Goal: Check status: Check status

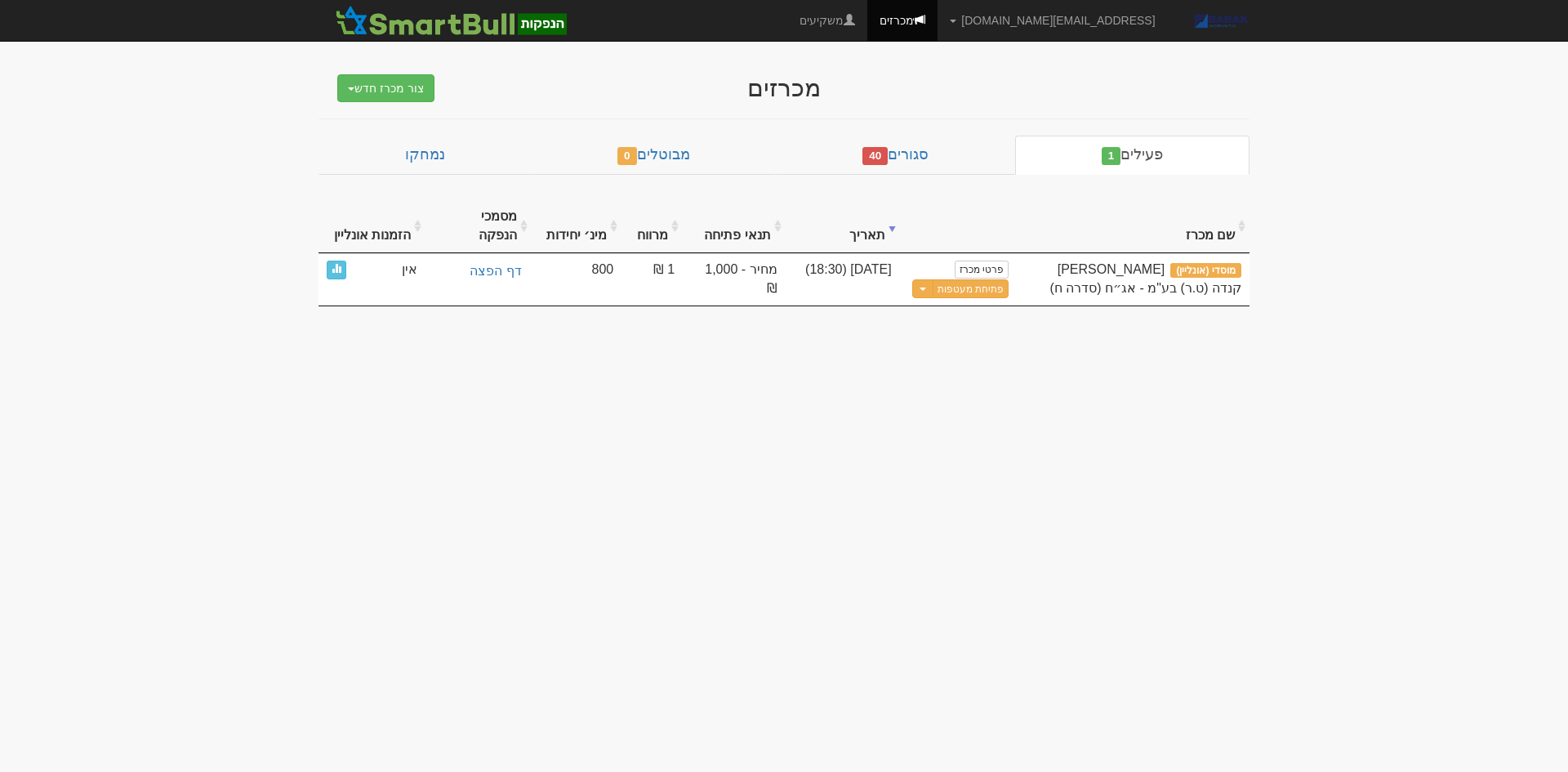
drag, startPoint x: 738, startPoint y: 521, endPoint x: 793, endPoint y: 241, distance: 285.4
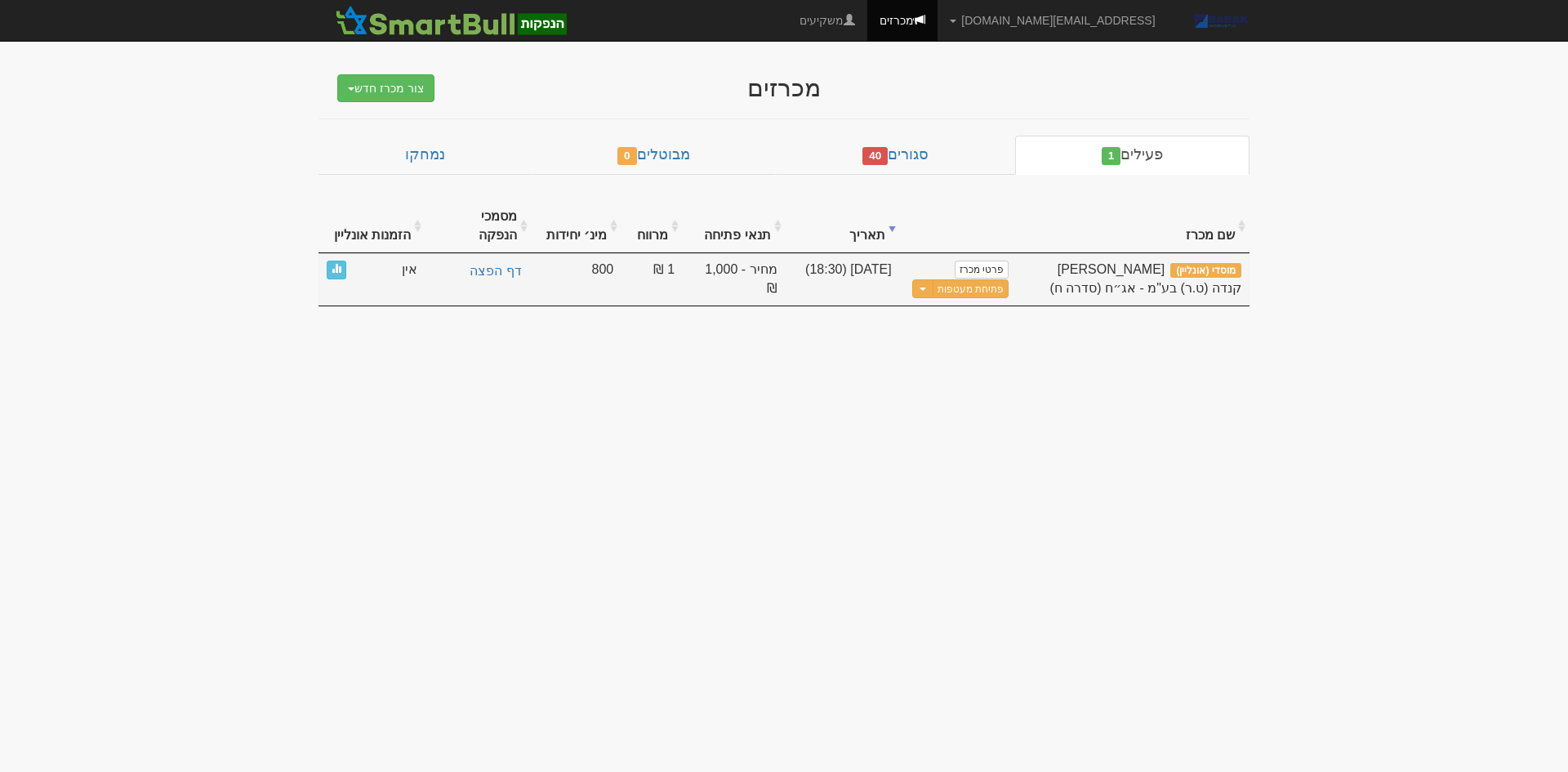
click at [758, 379] on body "AlonHo@barak-capital.co.il הגדרות חשבונות הנפקה תבניות הודעות קיבול X" at bounding box center [784, 386] width 1568 height 772
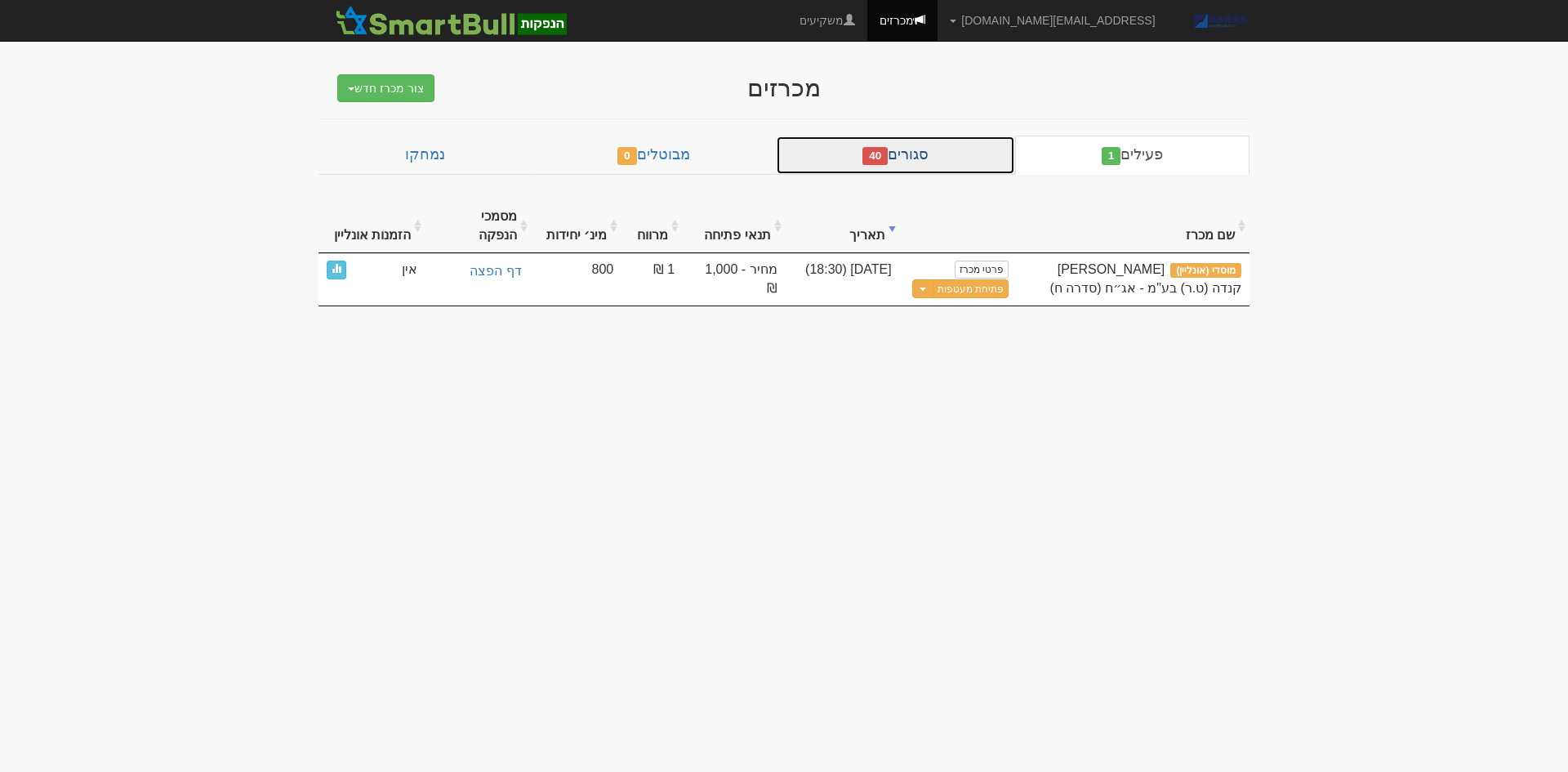
click at [921, 161] on link "סגורים 40" at bounding box center [895, 154] width 240 height 39
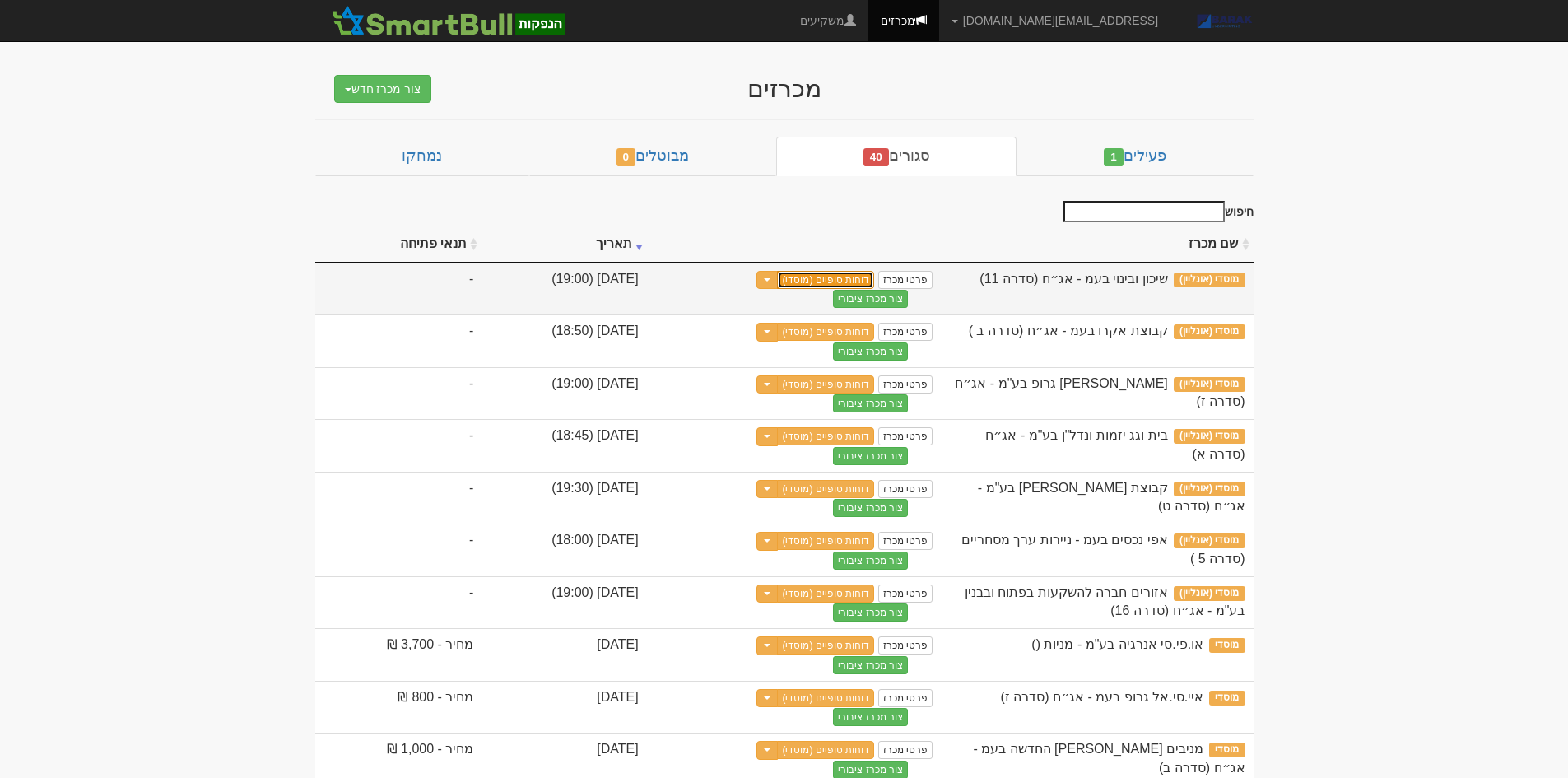
click at [874, 277] on link "דוחות סופיים (מוסדי)" at bounding box center [826, 280] width 97 height 18
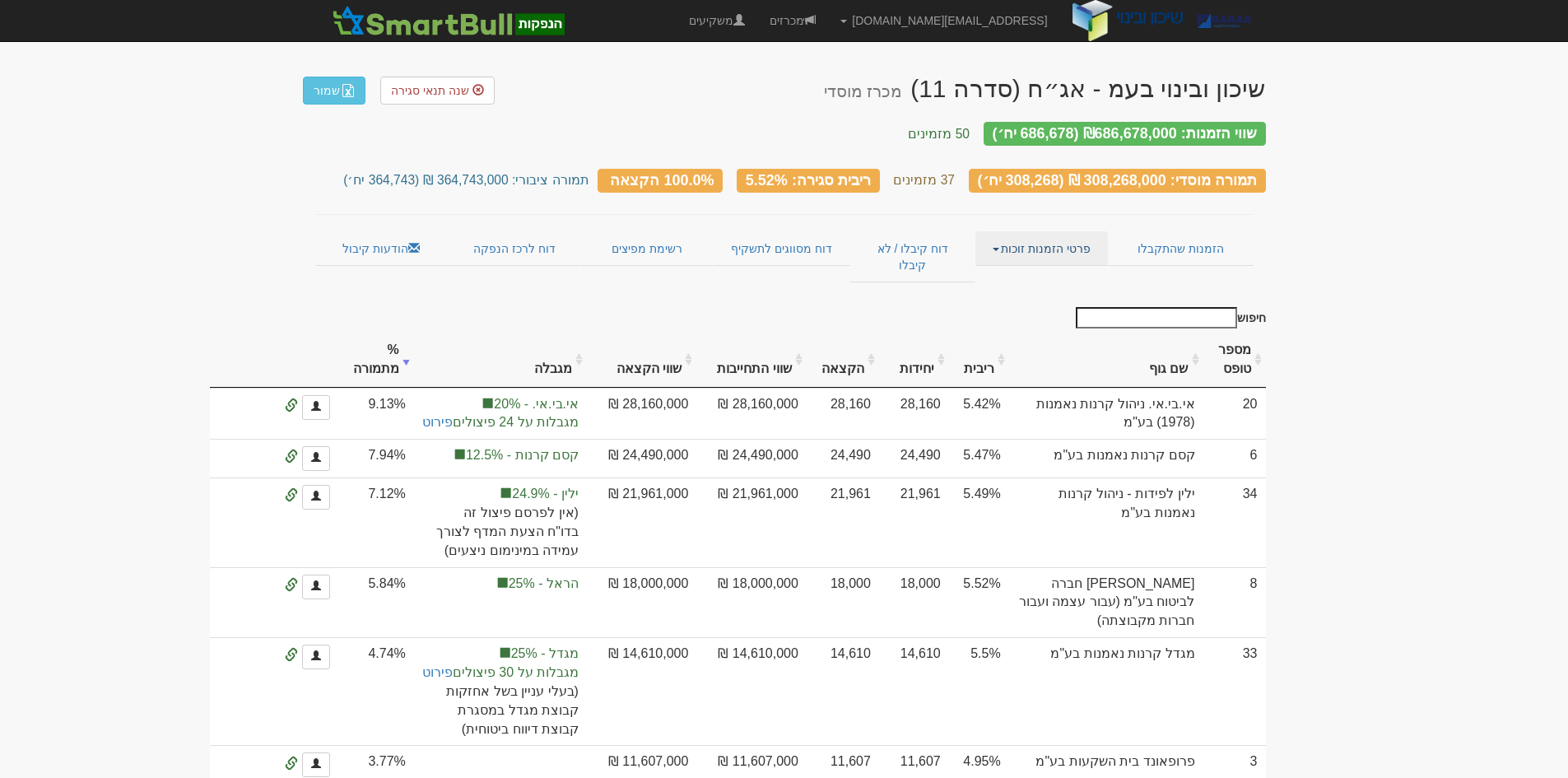
click at [1033, 231] on link "פרטי הזמנות זוכות" at bounding box center [1041, 248] width 133 height 34
click at [1166, 238] on link "הזמנות שהתקבלו" at bounding box center [1181, 248] width 145 height 34
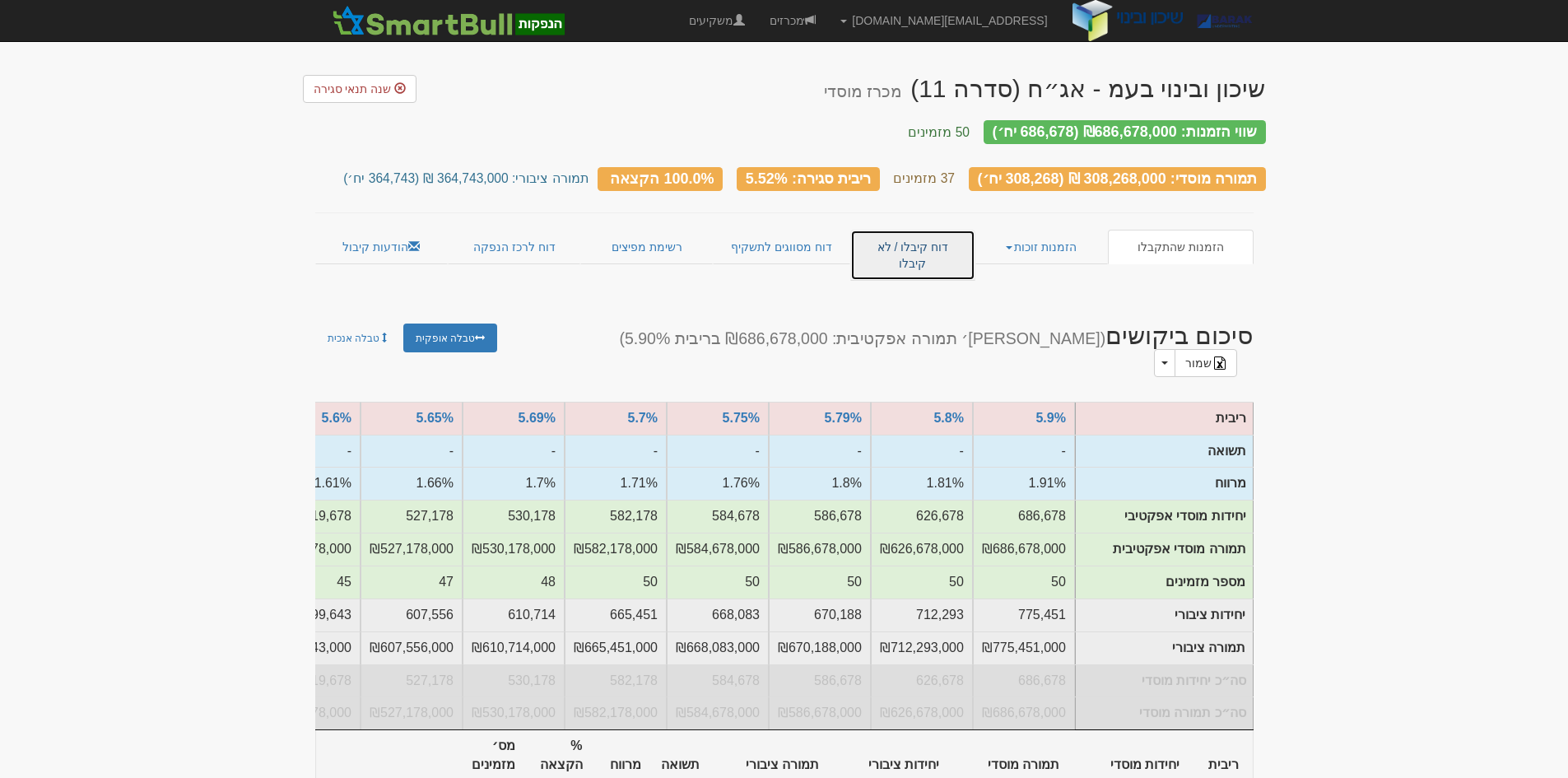
click at [897, 239] on link "דוח קיבלו / לא קיבלו" at bounding box center [912, 255] width 124 height 51
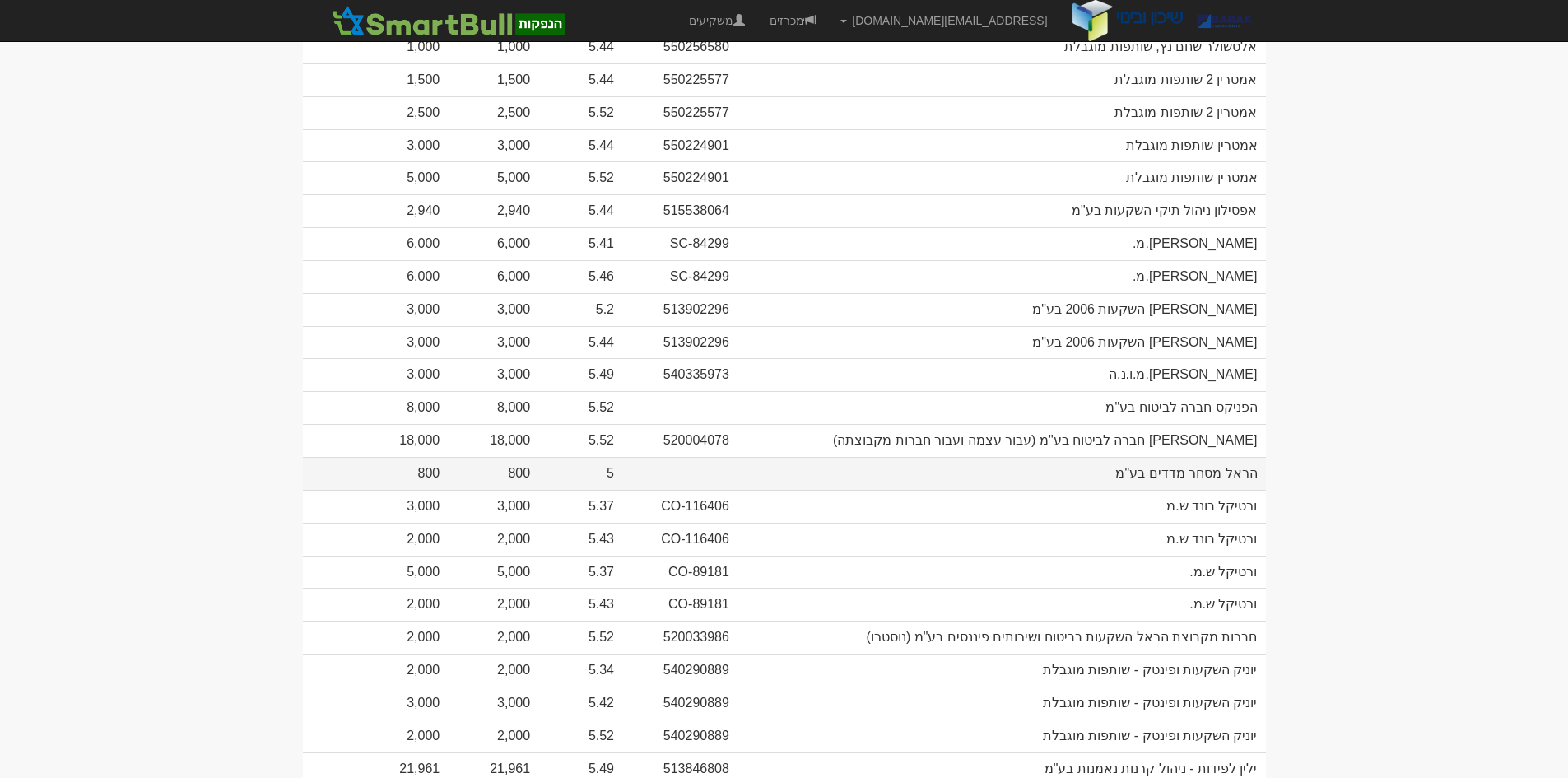
scroll to position [988, 0]
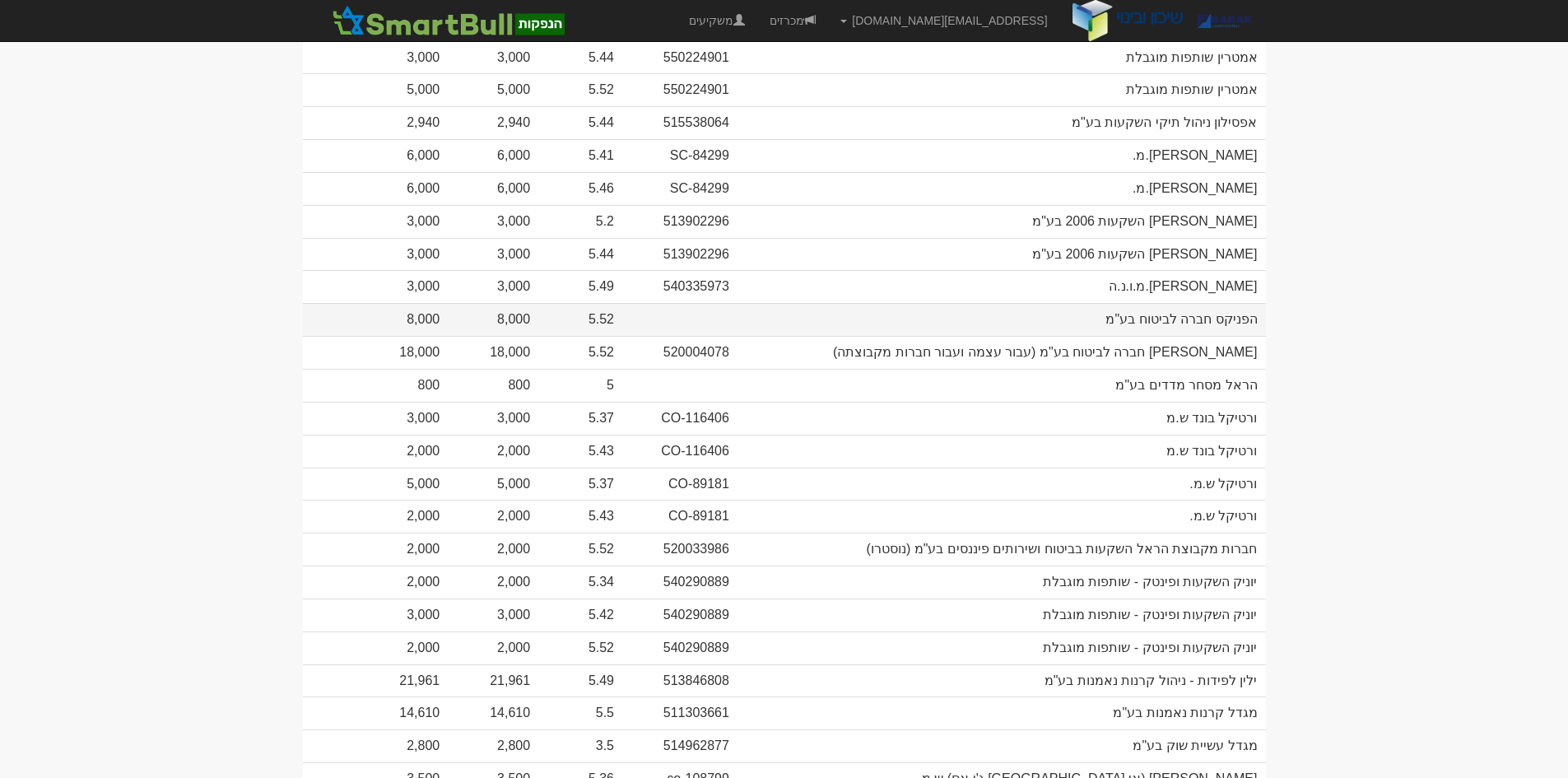
click at [1169, 303] on td "הפניקס חברה לביטוח בע"מ" at bounding box center [1002, 319] width 529 height 32
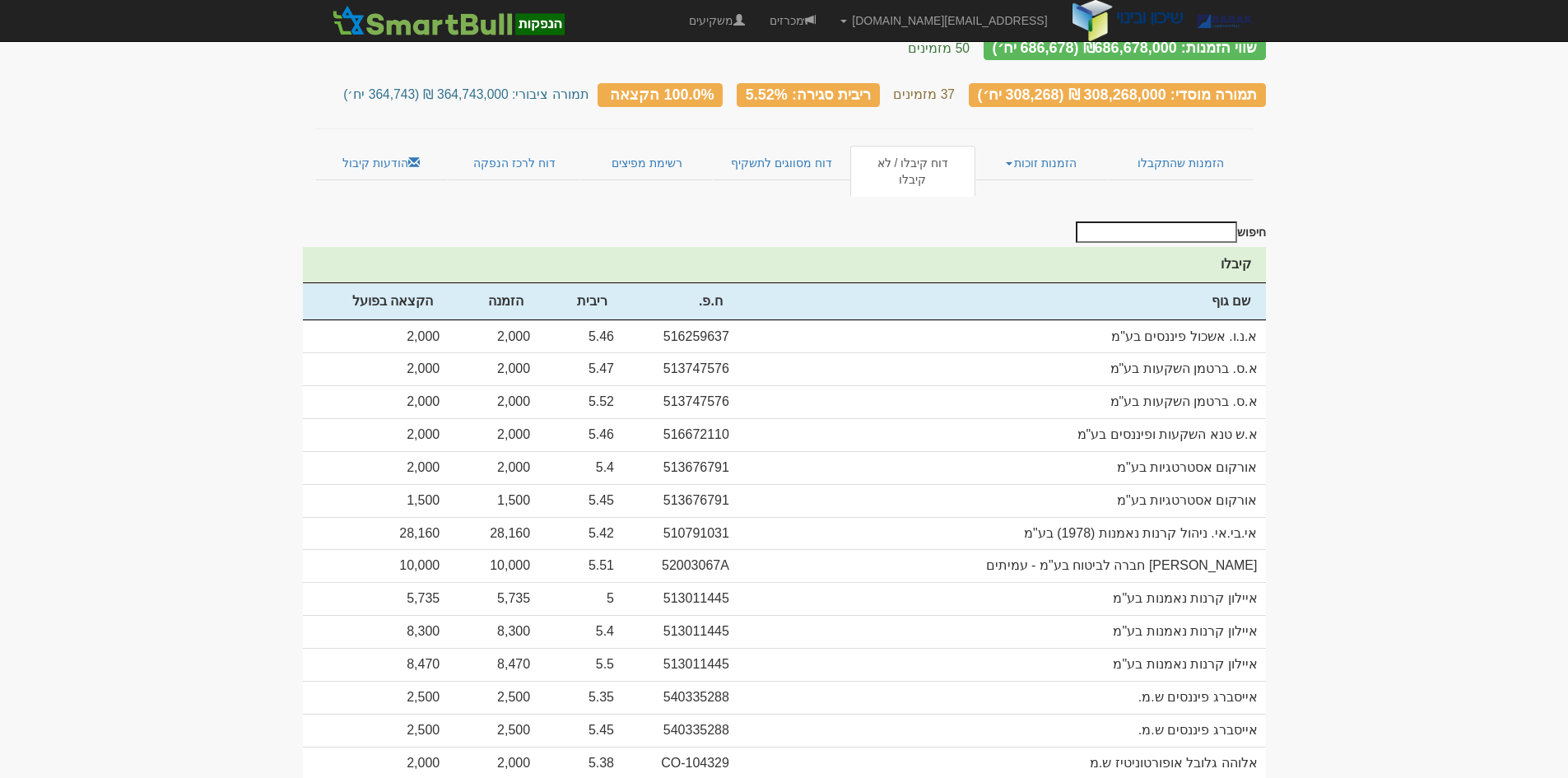
scroll to position [0, 0]
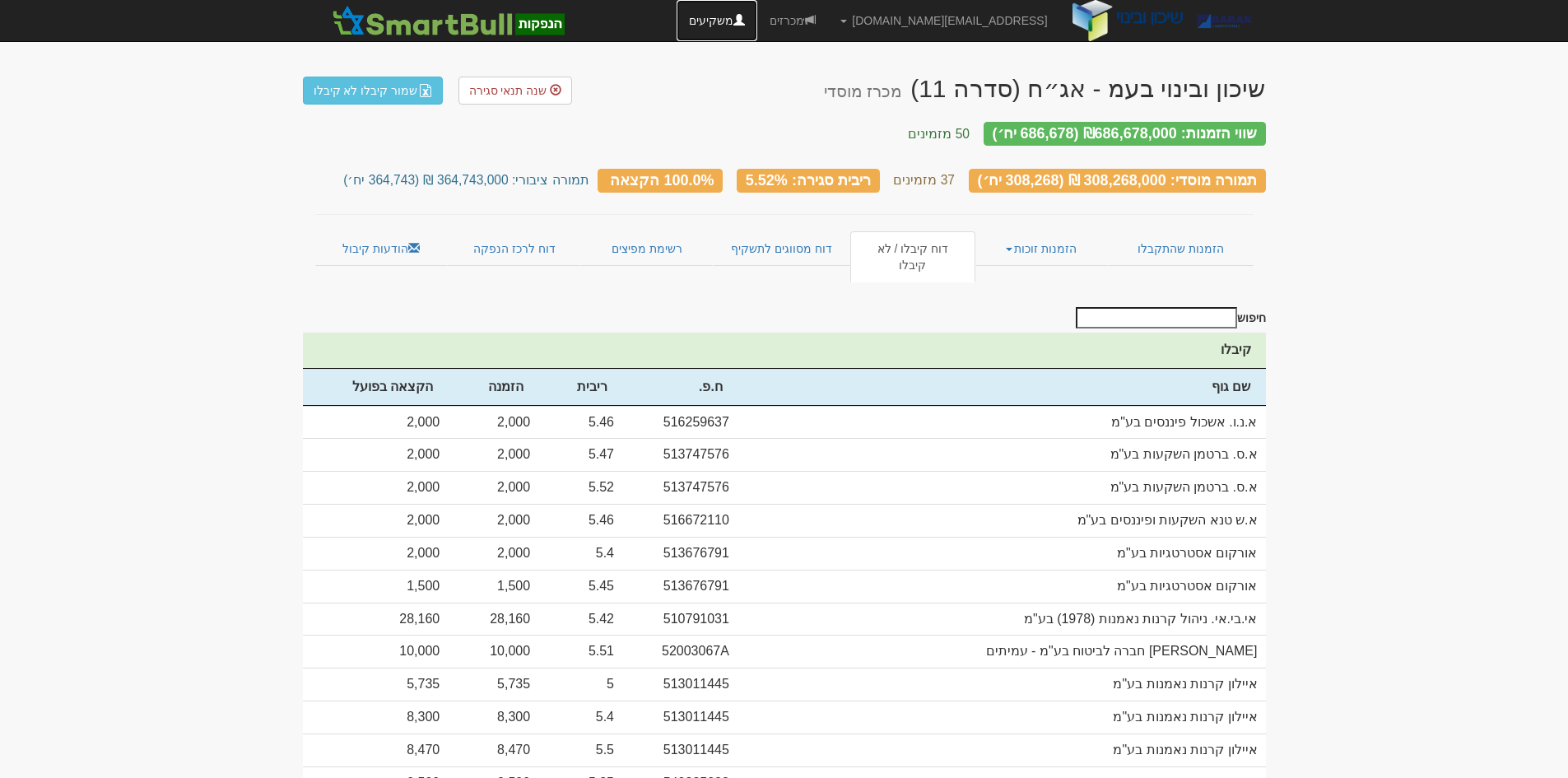
click at [757, 11] on link "משקיעים" at bounding box center [717, 20] width 81 height 41
click at [828, 27] on link "מכרזים" at bounding box center [792, 20] width 71 height 41
